Goal: Find specific page/section: Find specific page/section

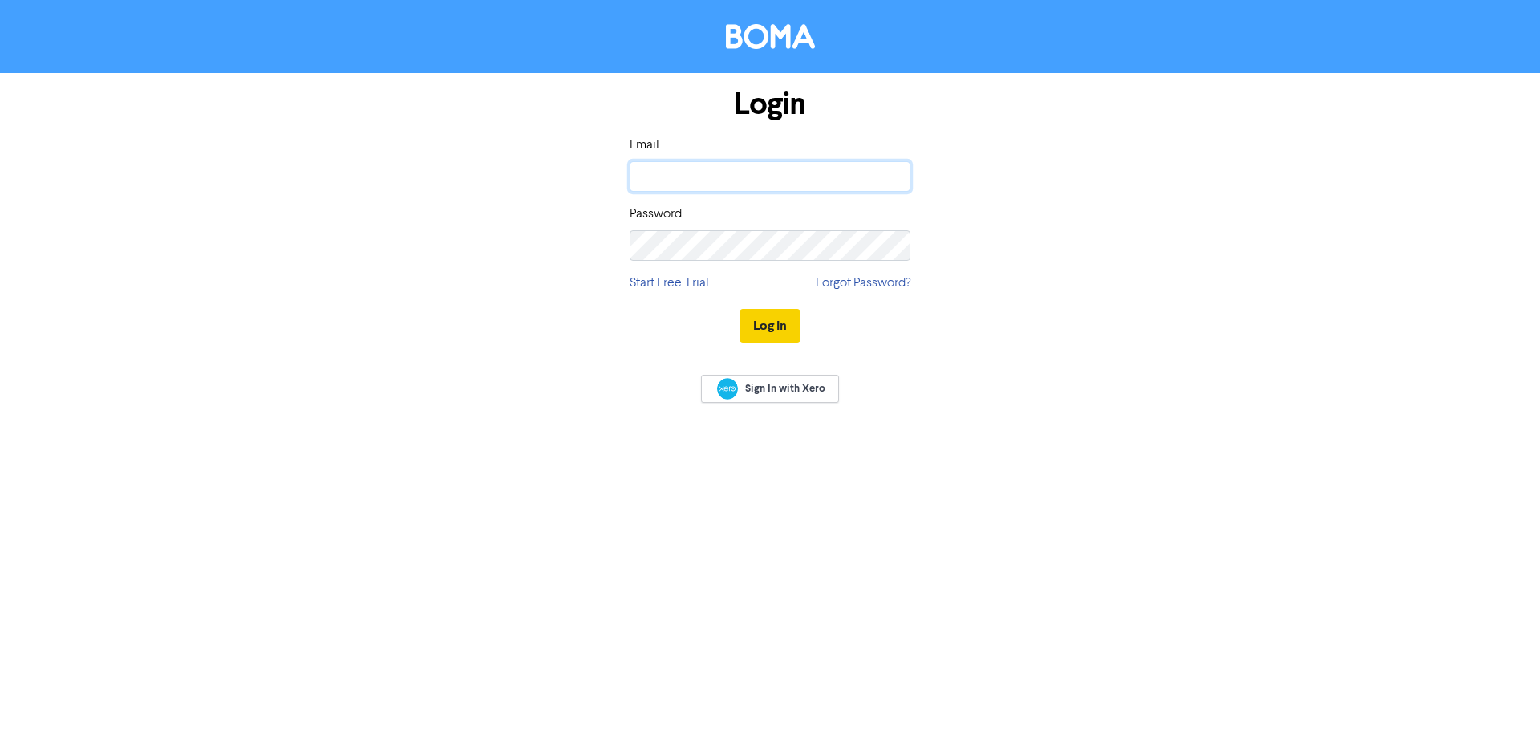
type input "[PERSON_NAME][EMAIL_ADDRESS][PERSON_NAME][DOMAIN_NAME]"
click at [770, 320] on button "Log In" at bounding box center [769, 326] width 61 height 34
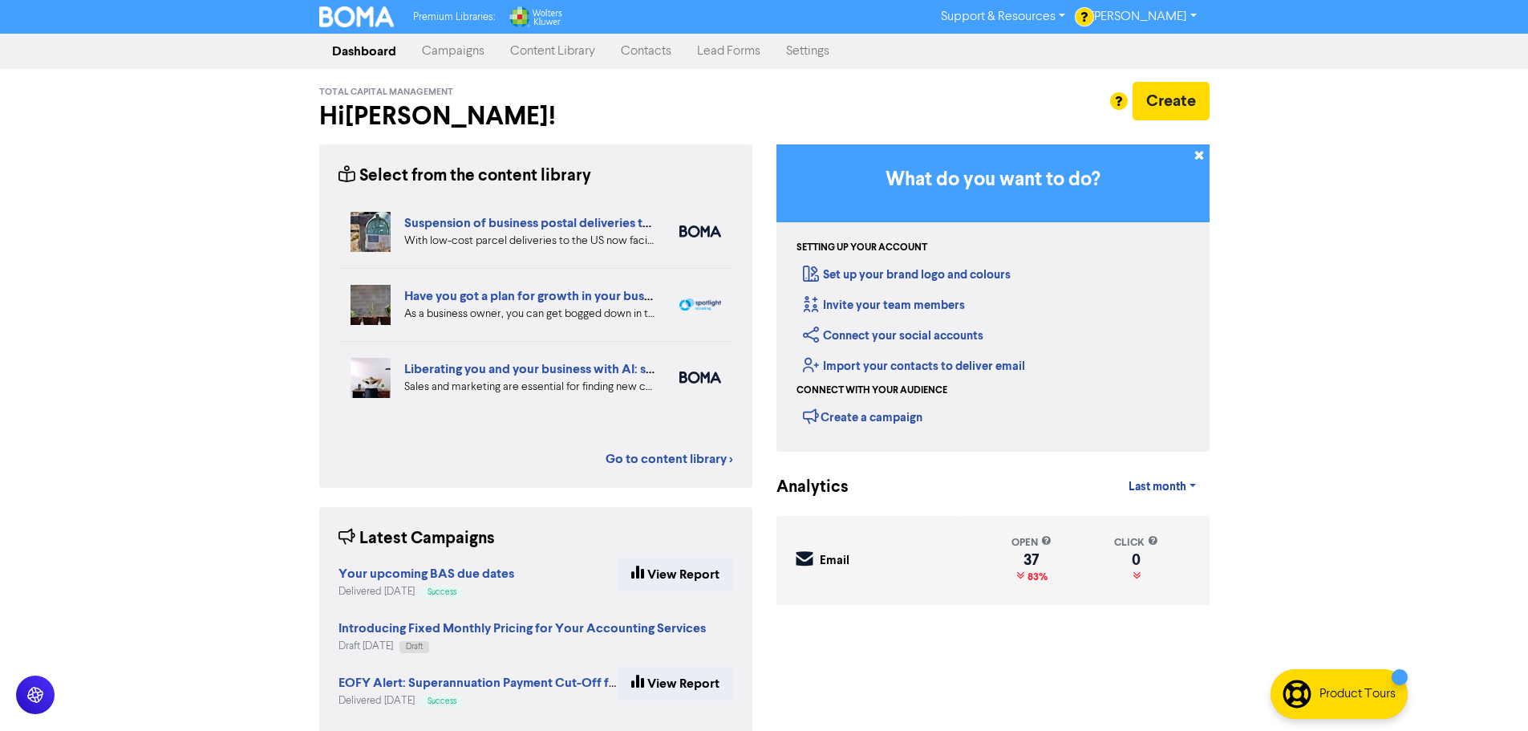
click at [639, 52] on link "Contacts" at bounding box center [646, 51] width 76 height 32
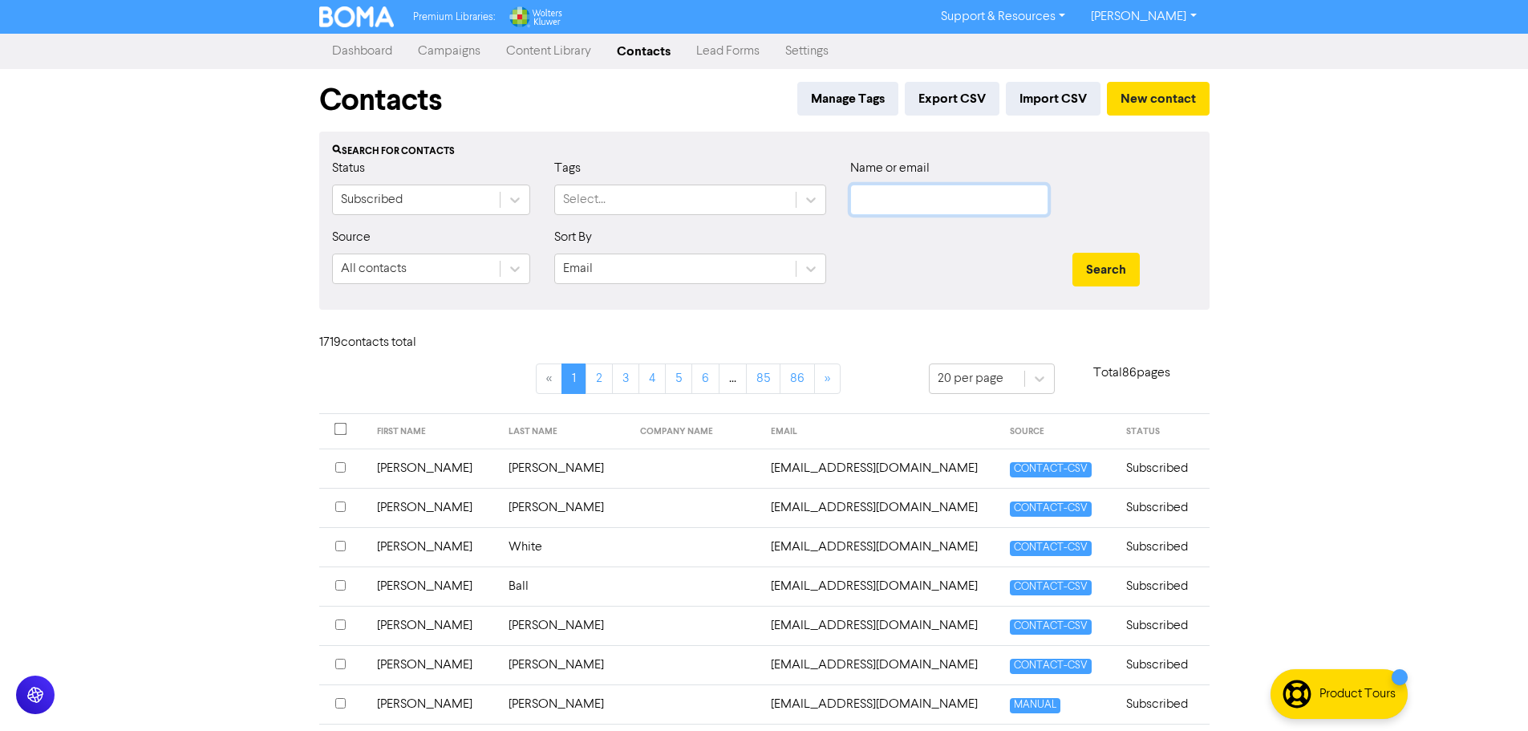
click at [912, 203] on input "text" at bounding box center [949, 199] width 198 height 30
type input "[PERSON_NAME]"
click at [1072, 253] on button "Search" at bounding box center [1105, 270] width 67 height 34
